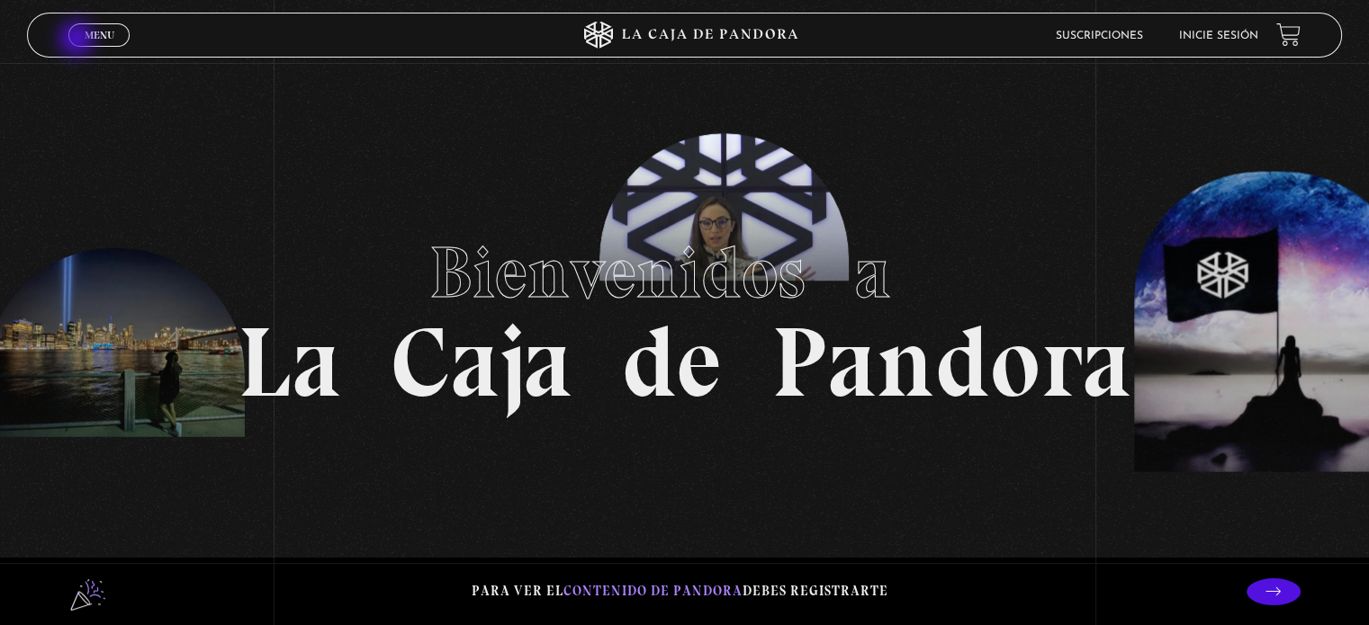
click at [78, 40] on link "Menu Cerrar" at bounding box center [98, 34] width 61 height 23
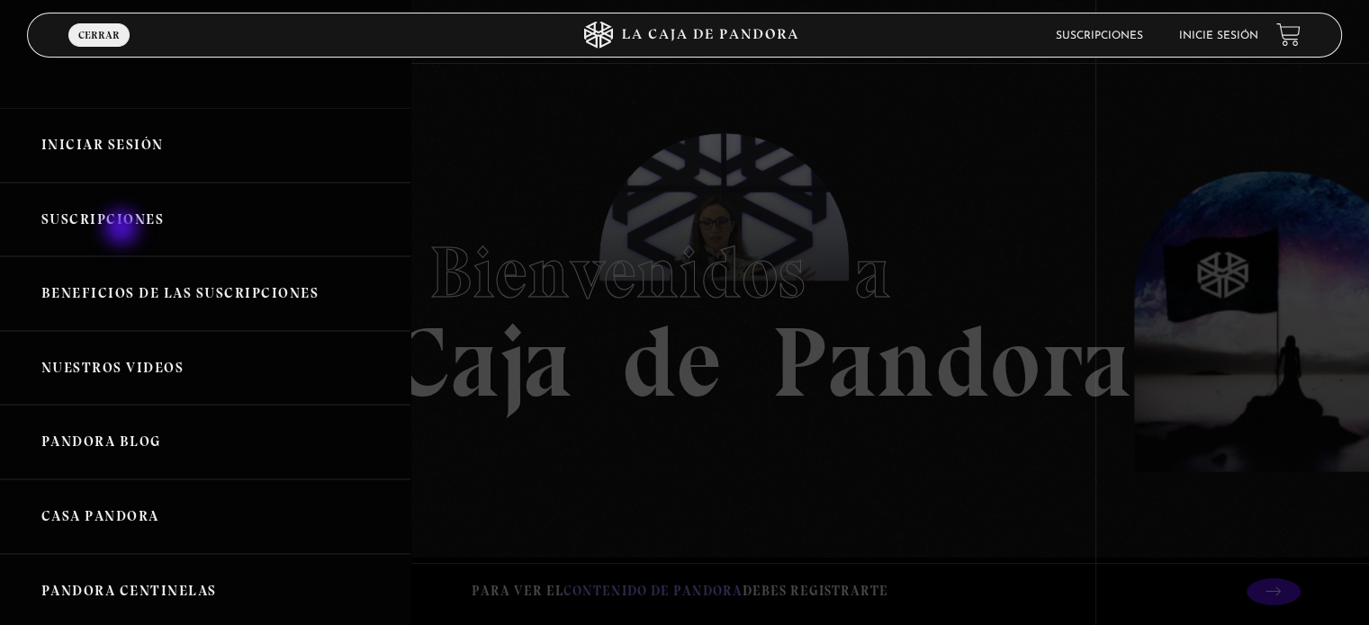
click at [123, 229] on link "Suscripciones" at bounding box center [205, 220] width 410 height 75
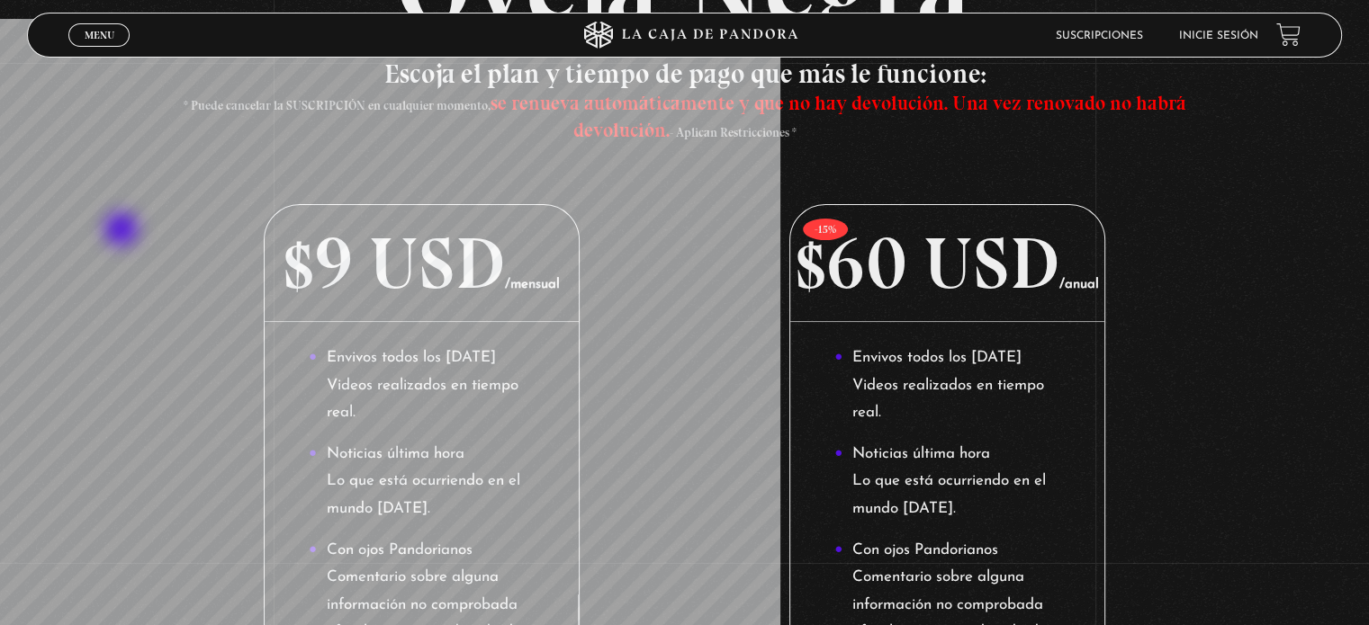
scroll to position [180, 0]
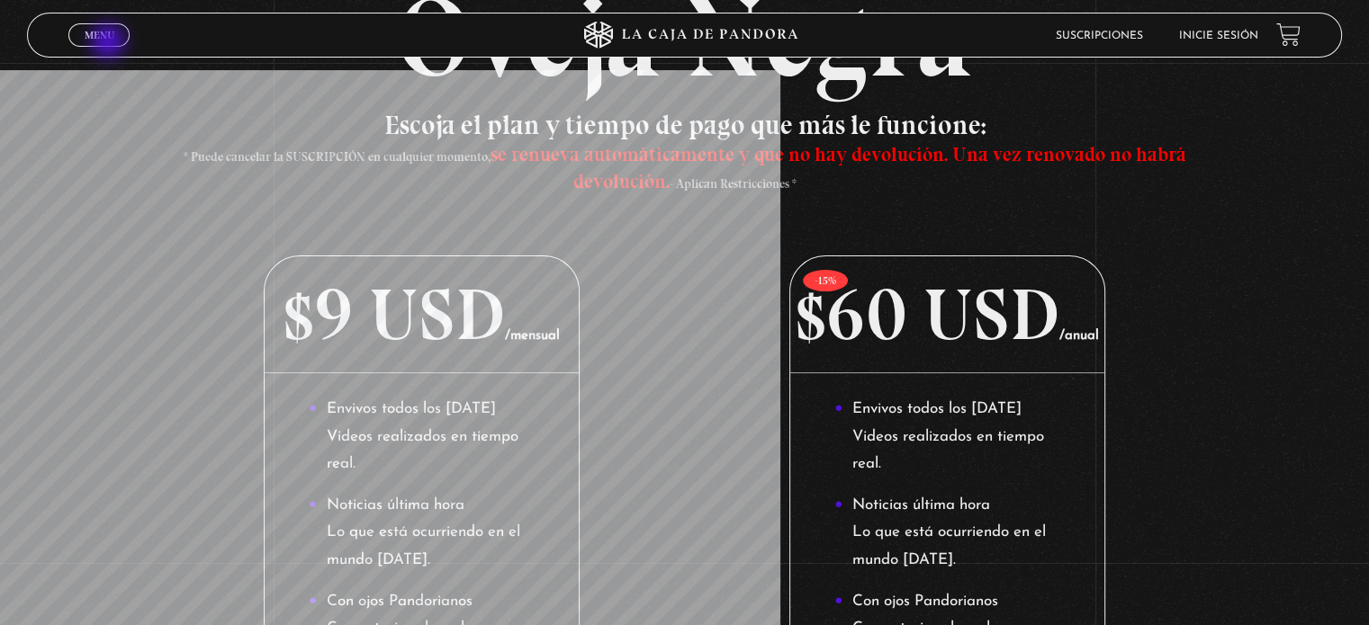
click at [110, 45] on span "Cerrar" at bounding box center [99, 51] width 42 height 13
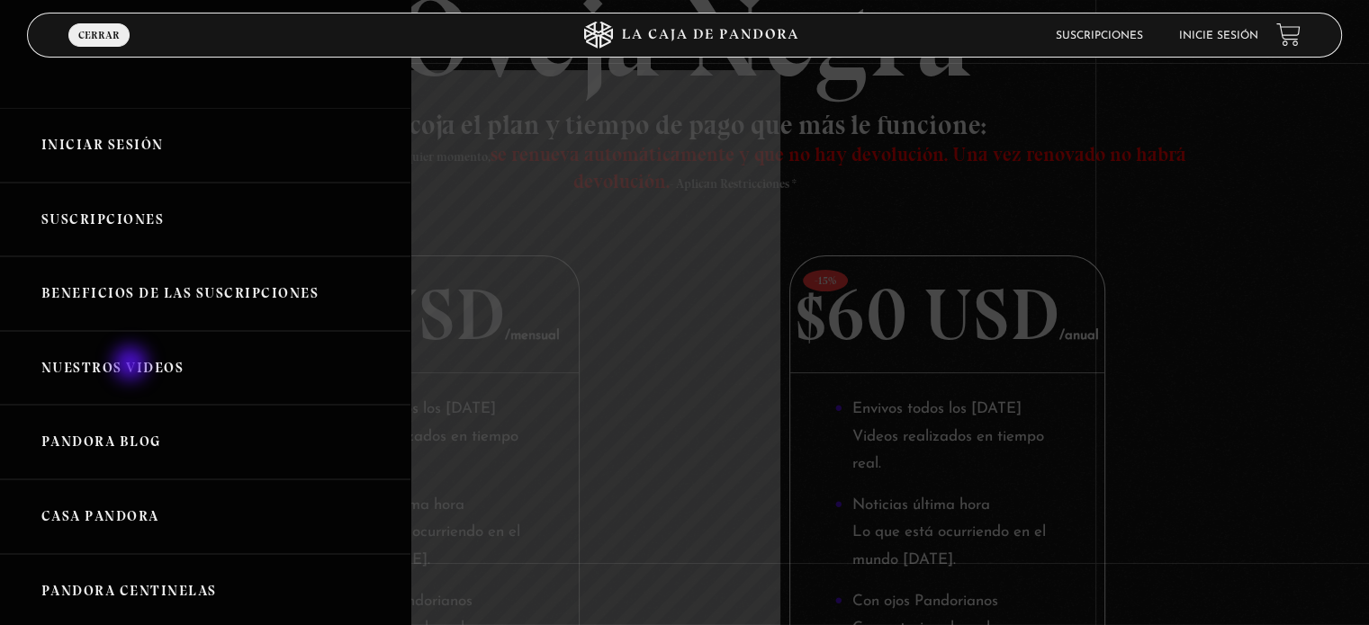
click at [132, 365] on link "Nuestros Videos" at bounding box center [205, 368] width 410 height 75
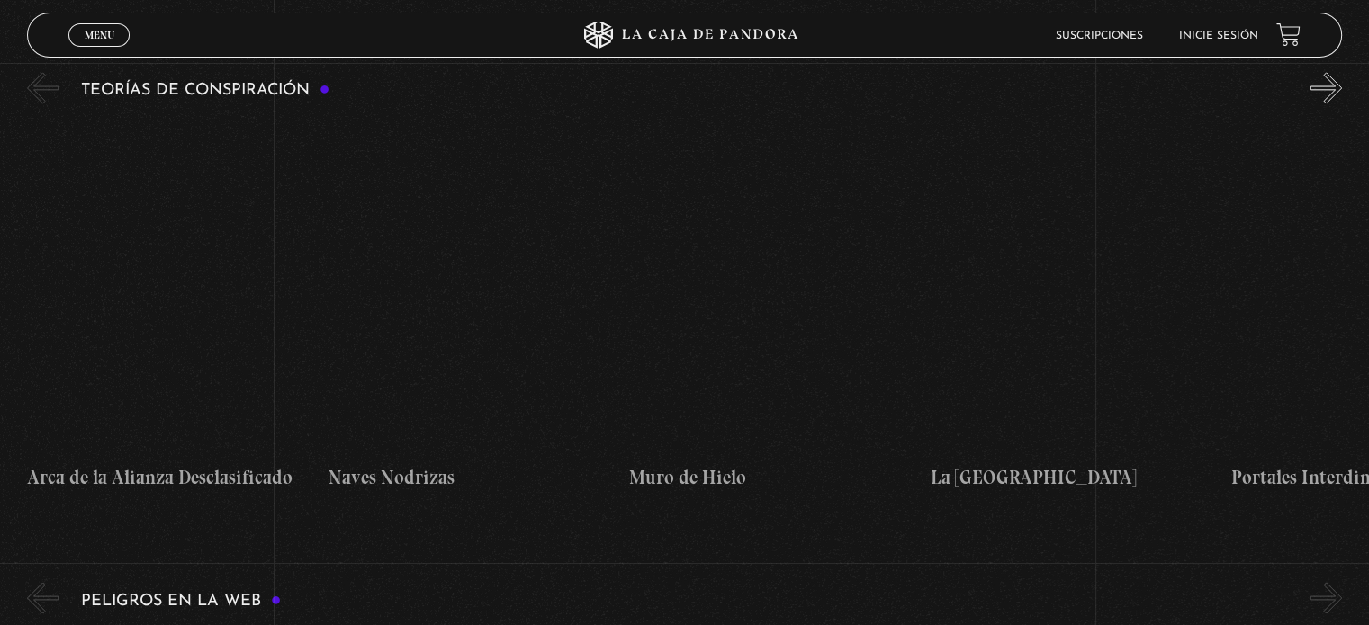
scroll to position [2844, 0]
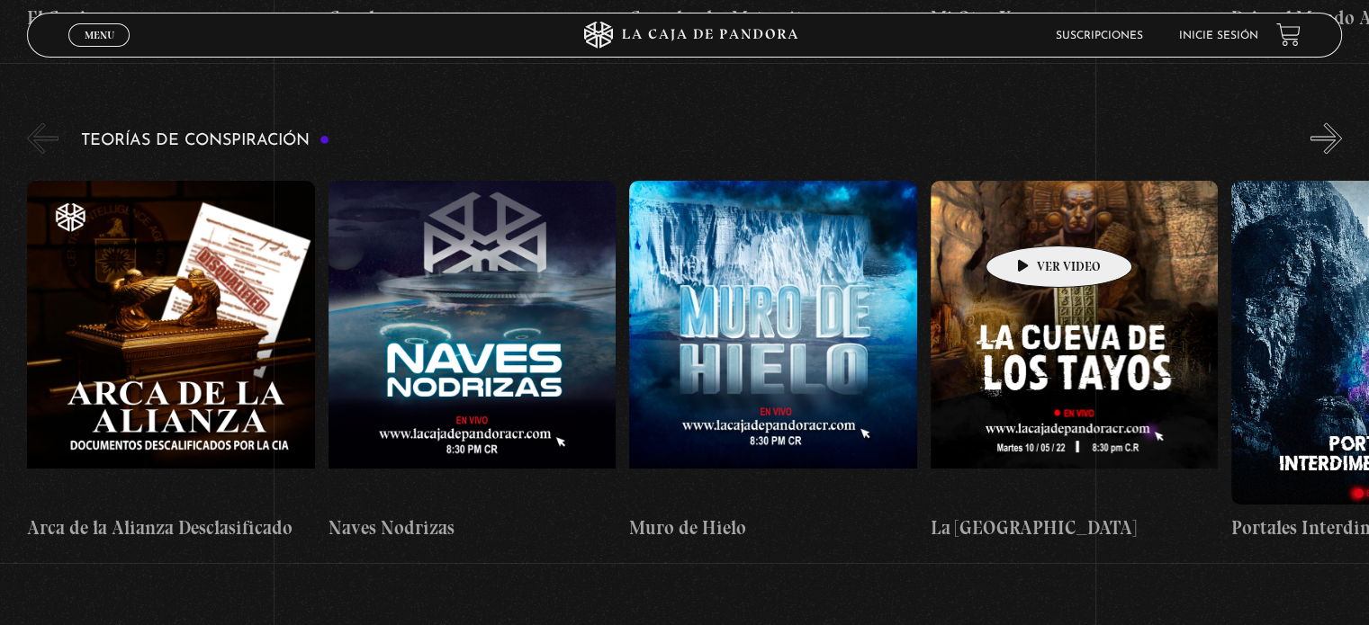
click at [1030, 219] on figure at bounding box center [1074, 343] width 287 height 324
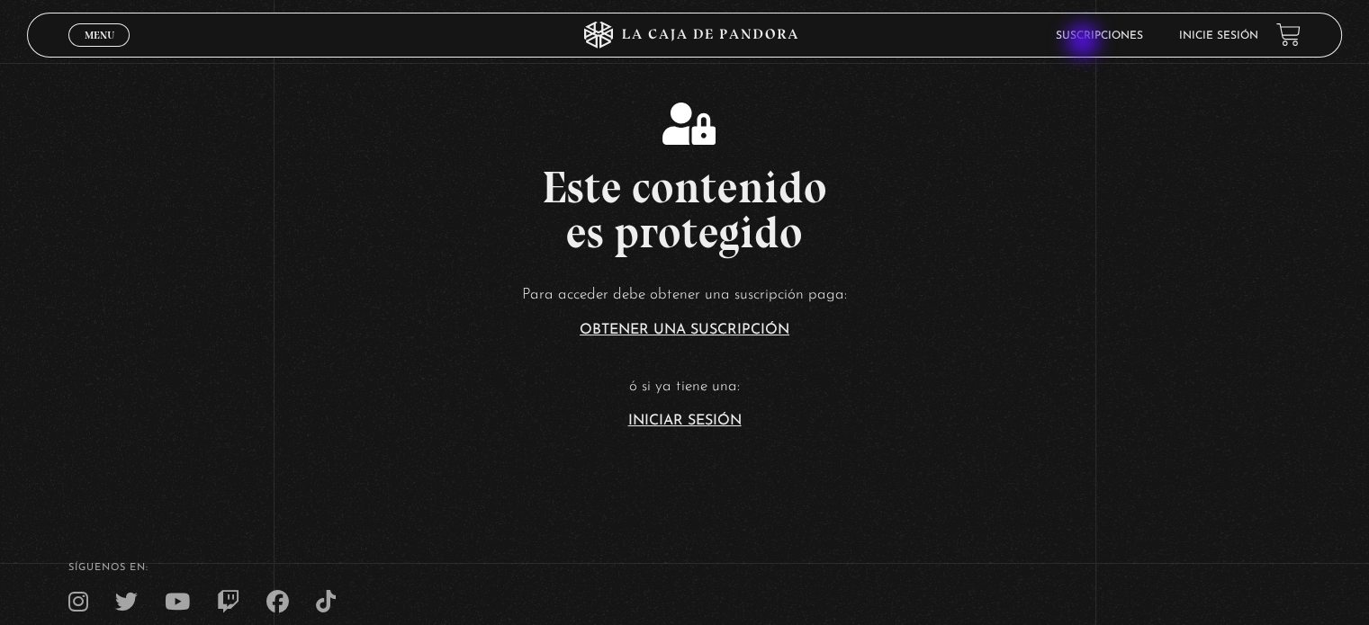
click at [1084, 42] on li "Suscripciones" at bounding box center [1099, 36] width 87 height 28
click at [1089, 38] on link "Suscripciones" at bounding box center [1099, 36] width 87 height 11
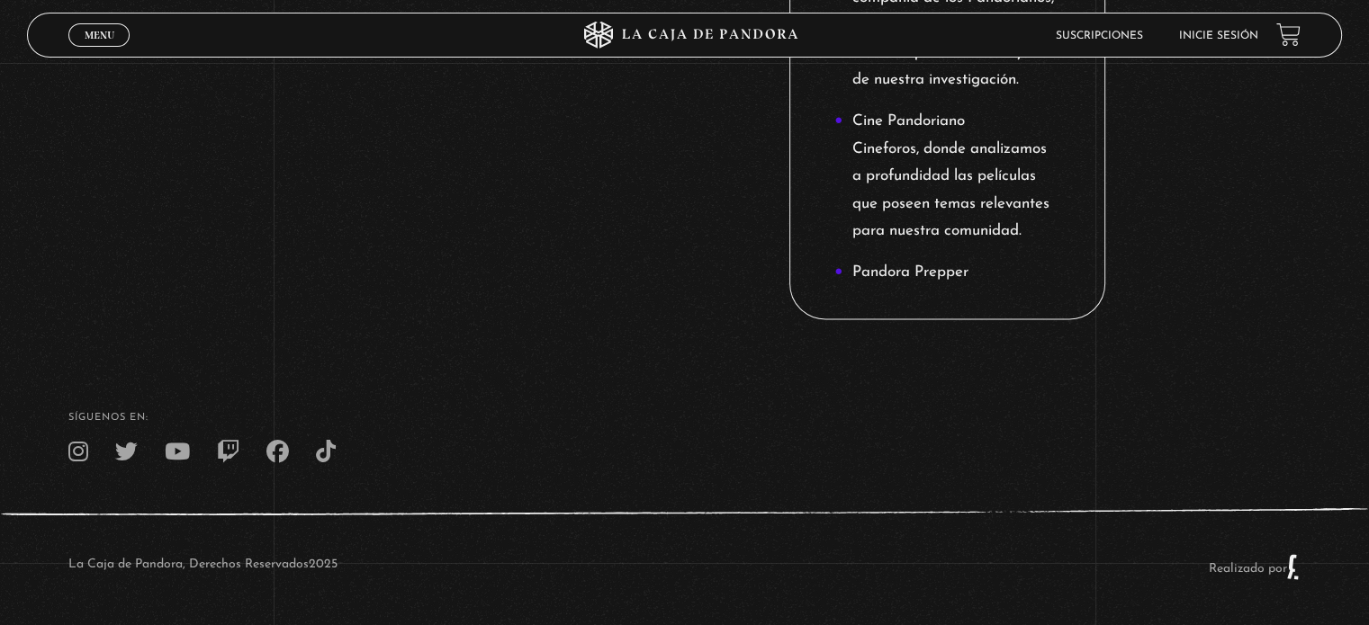
scroll to position [2460, 0]
